Goal: Information Seeking & Learning: Learn about a topic

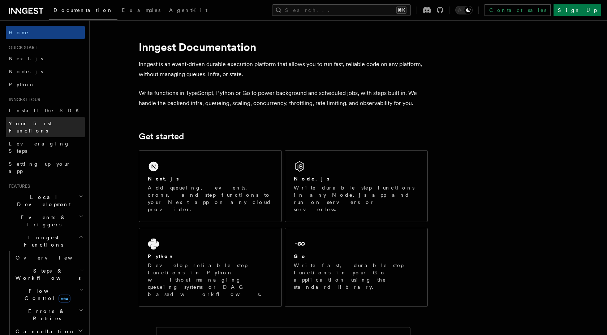
click at [36, 126] on span "Your first Functions" at bounding box center [47, 127] width 76 height 14
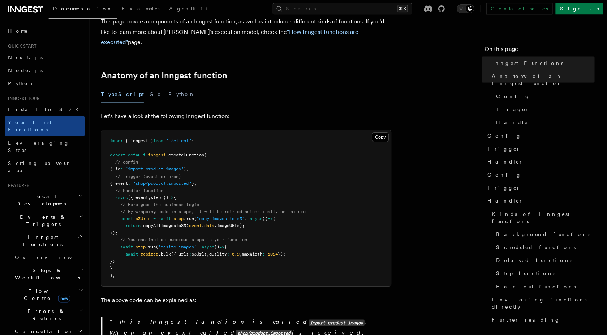
scroll to position [87, 0]
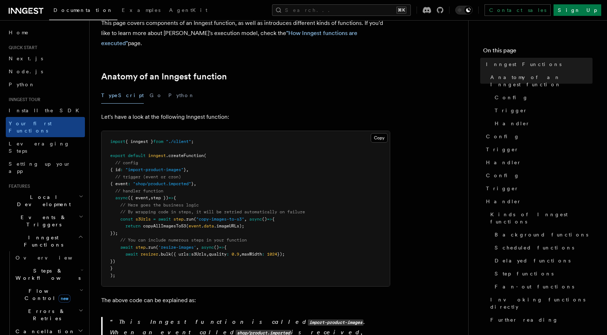
click at [35, 10] on icon at bounding box center [36, 11] width 5 height 6
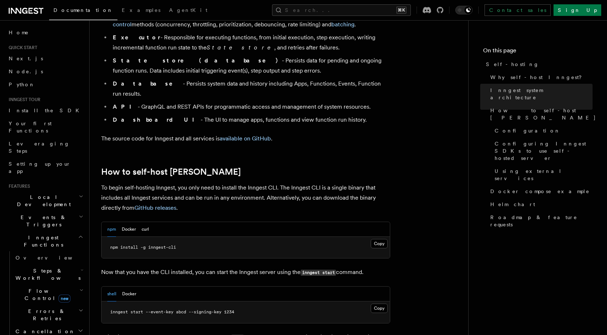
scroll to position [592, 0]
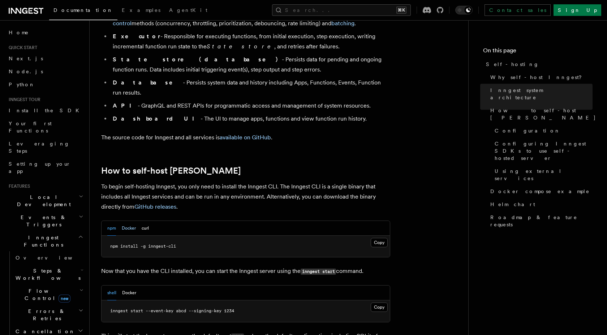
click at [123, 221] on button "Docker" at bounding box center [129, 228] width 14 height 15
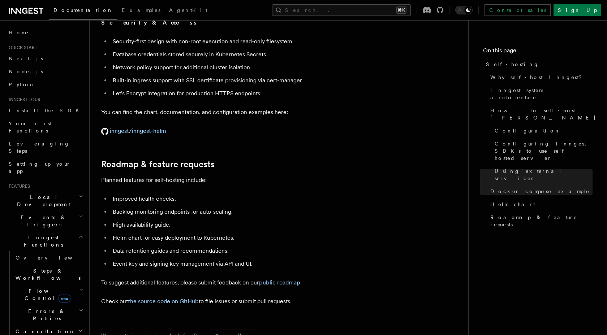
scroll to position [2672, 0]
